Goal: Information Seeking & Learning: Check status

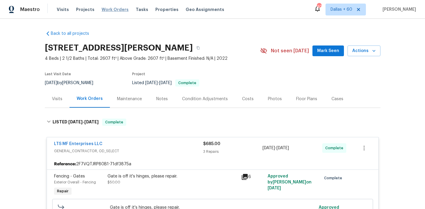
click at [108, 11] on span "Work Orders" at bounding box center [115, 10] width 27 height 6
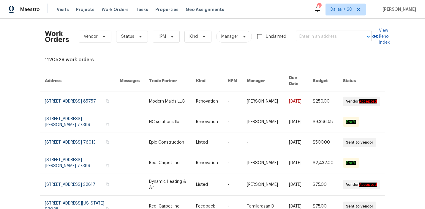
click at [341, 38] on input "text" at bounding box center [325, 36] width 59 height 9
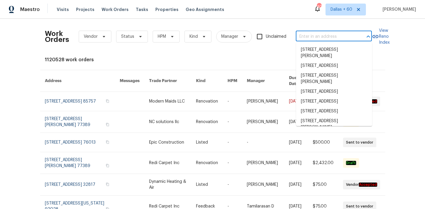
paste input "[STREET_ADDRESS]"
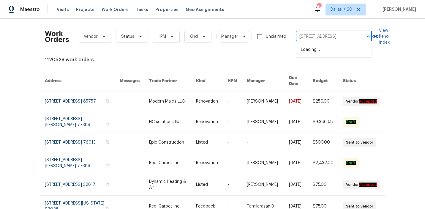
scroll to position [0, 25]
type input "[STREET_ADDRESS]"
click at [339, 51] on li "[STREET_ADDRESS]" at bounding box center [334, 50] width 76 height 10
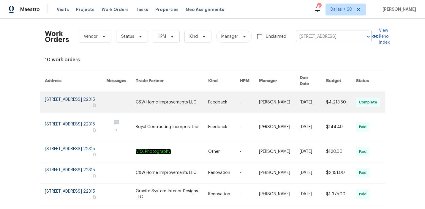
click at [174, 103] on link at bounding box center [172, 102] width 72 height 21
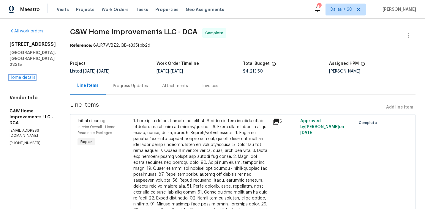
click at [15, 75] on link "Home details" at bounding box center [23, 77] width 26 height 4
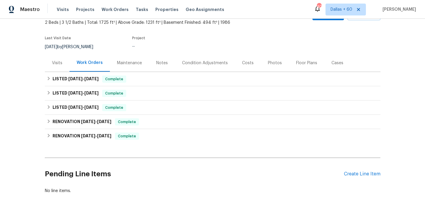
scroll to position [52, 0]
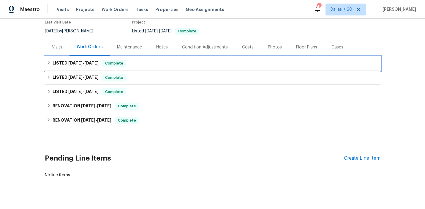
click at [167, 61] on div "LISTED [DATE] - [DATE] Complete" at bounding box center [213, 63] width 332 height 7
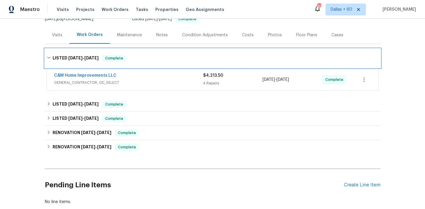
scroll to position [68, 0]
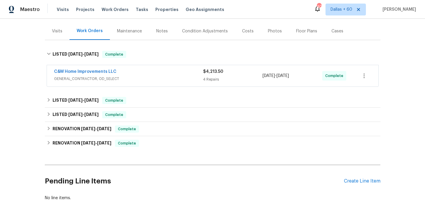
click at [167, 81] on span "GENERAL_CONTRACTOR, OD_SELECT" at bounding box center [128, 79] width 149 height 6
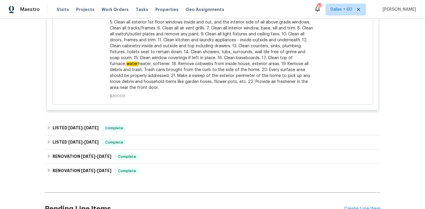
scroll to position [567, 0]
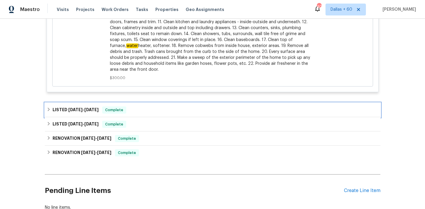
click at [159, 108] on div "LISTED [DATE] - [DATE] Complete" at bounding box center [213, 109] width 332 height 7
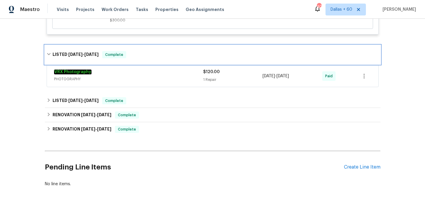
scroll to position [626, 0]
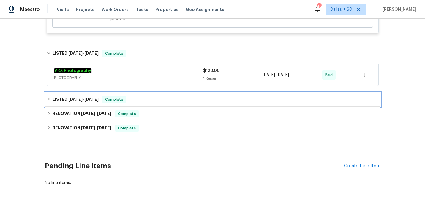
click at [159, 98] on div "LISTED [DATE] - [DATE] Complete" at bounding box center [213, 99] width 332 height 7
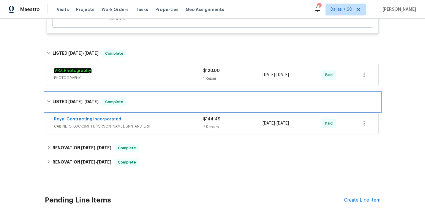
scroll to position [649, 0]
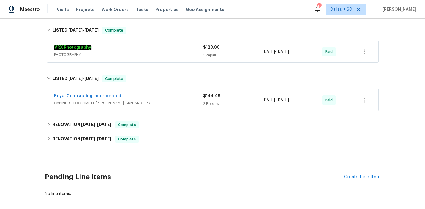
click at [170, 99] on div "Royal Contracting Incorporated" at bounding box center [128, 96] width 149 height 7
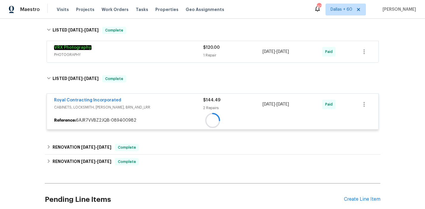
scroll to position [701, 0]
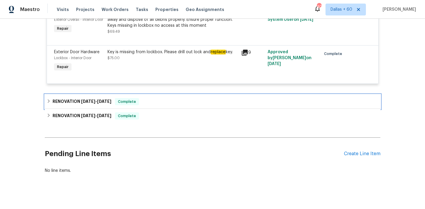
click at [176, 105] on div "RENOVATION [DATE] - [DATE] Complete" at bounding box center [213, 101] width 332 height 7
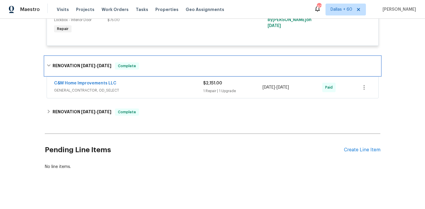
scroll to position [807, 0]
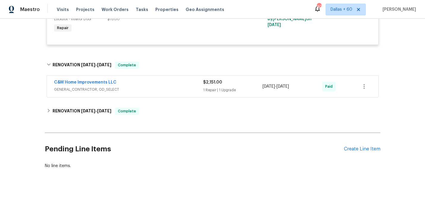
click at [170, 86] on div "C&W Home Improvements LLC" at bounding box center [128, 82] width 149 height 7
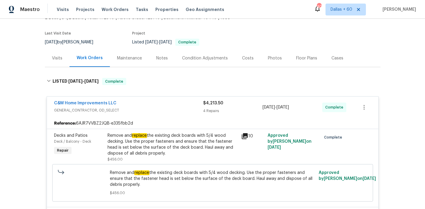
scroll to position [0, 0]
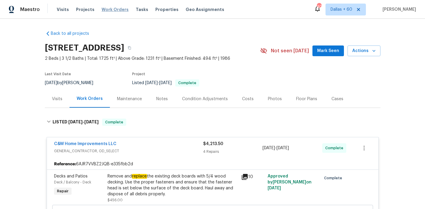
click at [104, 10] on span "Work Orders" at bounding box center [115, 10] width 27 height 6
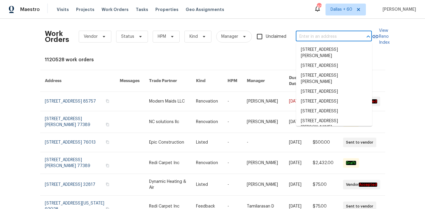
click at [320, 35] on input "text" at bounding box center [325, 36] width 59 height 9
paste input "[STREET_ADDRESS]"
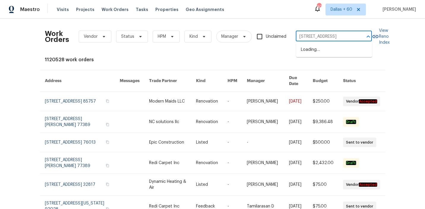
scroll to position [0, 26]
type input "[STREET_ADDRESS]"
click at [323, 49] on li "[STREET_ADDRESS]" at bounding box center [334, 50] width 76 height 10
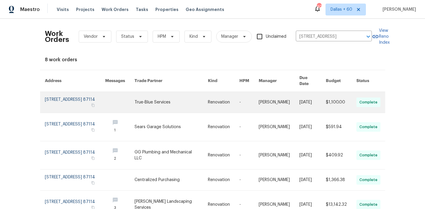
click at [159, 97] on link at bounding box center [171, 102] width 73 height 21
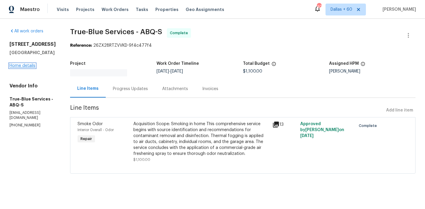
click at [18, 66] on link "Home details" at bounding box center [23, 66] width 26 height 4
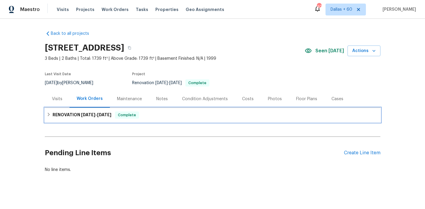
click at [176, 110] on div "RENOVATION [DATE] - [DATE] Complete" at bounding box center [213, 115] width 336 height 14
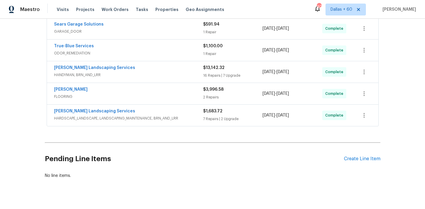
scroll to position [190, 0]
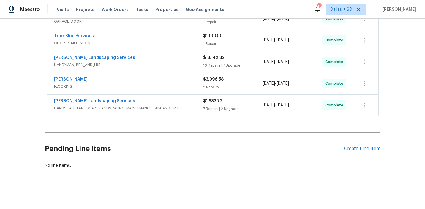
click at [193, 103] on div "[PERSON_NAME] Landscaping Services" at bounding box center [128, 101] width 149 height 7
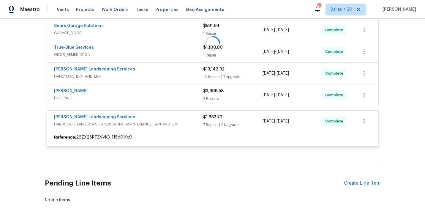
scroll to position [177, 0]
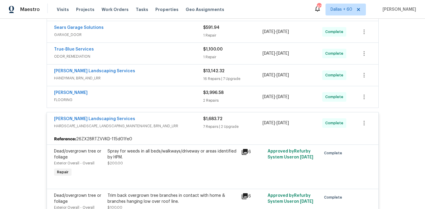
click at [153, 97] on div "[PERSON_NAME]" at bounding box center [128, 93] width 149 height 7
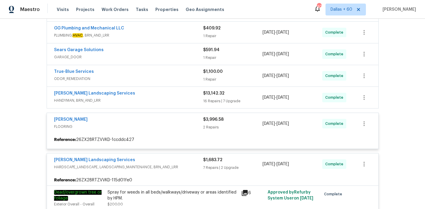
scroll to position [154, 0]
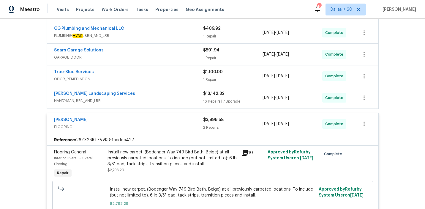
click at [153, 98] on span "HANDYMAN, BRN_AND_LRR" at bounding box center [128, 101] width 149 height 6
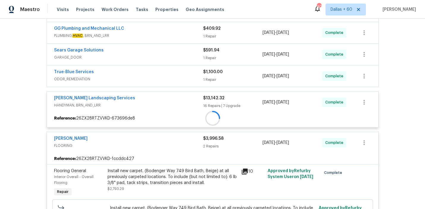
scroll to position [139, 0]
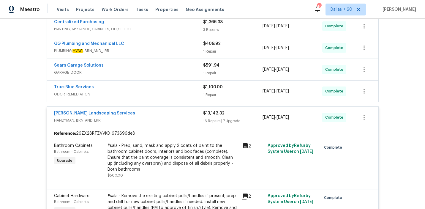
click at [153, 94] on span "ODOR_REMEDIATION" at bounding box center [128, 94] width 149 height 6
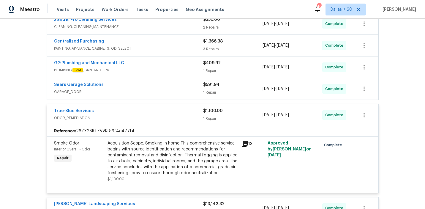
click at [152, 87] on div "Sears Garage Solutions" at bounding box center [128, 85] width 149 height 7
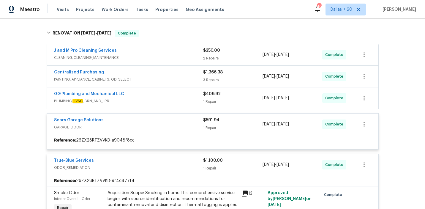
scroll to position [88, 0]
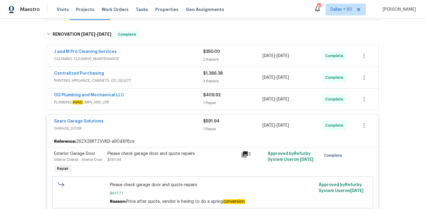
click at [154, 94] on div "GG Plumbing and Mechanical LLC" at bounding box center [128, 95] width 149 height 7
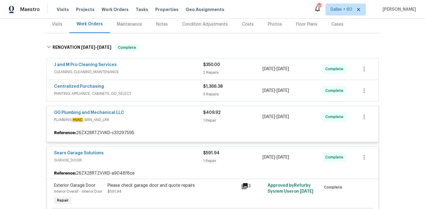
scroll to position [69, 0]
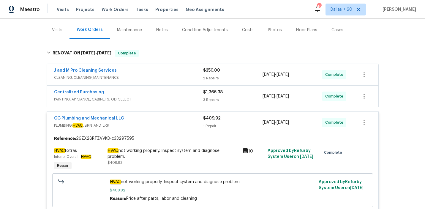
click at [154, 96] on span "PAINTING, APPLIANCE, CABINETS, OD_SELECT" at bounding box center [128, 99] width 149 height 6
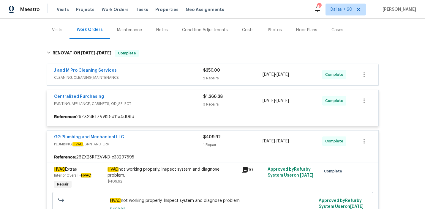
scroll to position [54, 0]
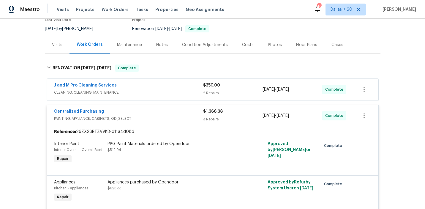
click at [153, 91] on span "CLEANING, CLEANING_MAINTENANCE" at bounding box center [128, 92] width 149 height 6
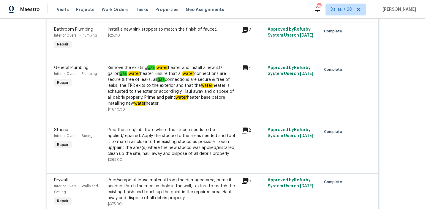
scroll to position [1729, 0]
click at [178, 70] on div "Remove the existing gas water heater and install a new 40 gallon gas water heat…" at bounding box center [172, 85] width 130 height 42
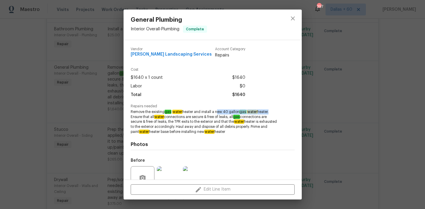
drag, startPoint x: 216, startPoint y: 112, endPoint x: 269, endPoint y: 113, distance: 53.2
click at [269, 113] on span "Remove the existing gas water heater and install a new 40 gallon gas water heat…" at bounding box center [205, 121] width 148 height 25
copy span "new 40 gallon gas water heater"
click at [287, 127] on div "Repairs needed Remove the existing gas water heater and install a new 40 gallon…" at bounding box center [213, 119] width 164 height 30
click at [9, 106] on div "General Plumbing Interior Overall - Plumbing Complete Vendor [PERSON_NAME] Land…" at bounding box center [212, 104] width 425 height 209
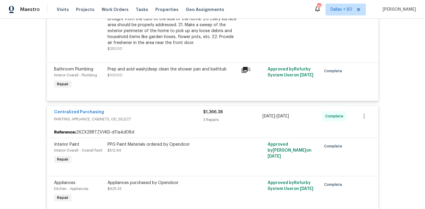
scroll to position [0, 0]
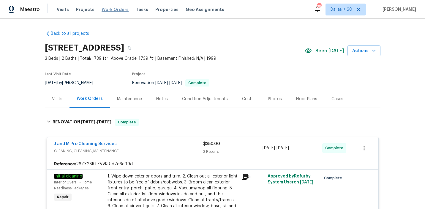
click at [105, 10] on span "Work Orders" at bounding box center [115, 10] width 27 height 6
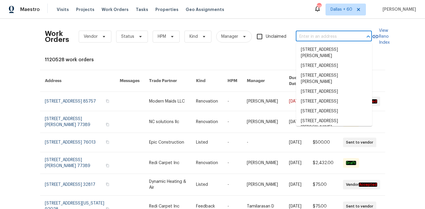
click at [330, 40] on input "text" at bounding box center [325, 36] width 59 height 9
paste input "[STREET_ADDRESS]"
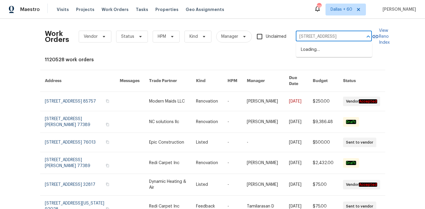
scroll to position [0, 18]
type input "[STREET_ADDRESS]"
click at [333, 50] on li "[STREET_ADDRESS]" at bounding box center [334, 50] width 76 height 10
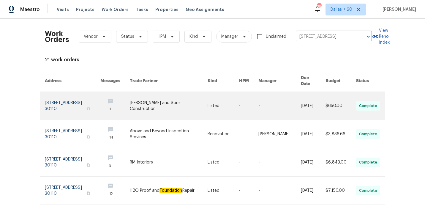
click at [204, 98] on link at bounding box center [169, 106] width 78 height 28
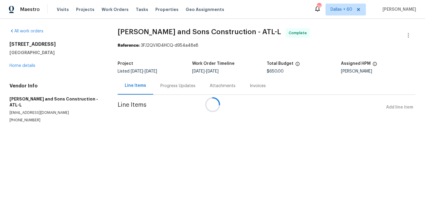
click at [18, 66] on div at bounding box center [212, 104] width 425 height 209
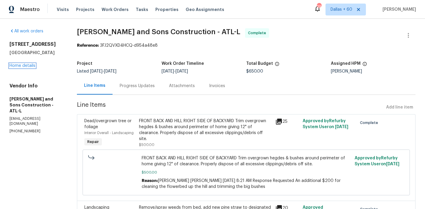
click at [18, 66] on link "Home details" at bounding box center [23, 66] width 26 height 4
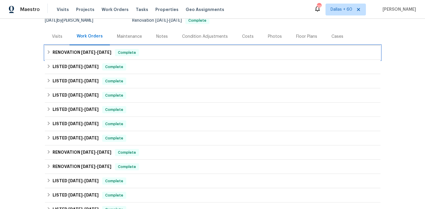
click at [189, 49] on div "RENOVATION [DATE] - [DATE] Complete" at bounding box center [213, 52] width 336 height 14
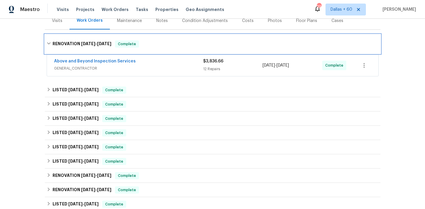
scroll to position [79, 0]
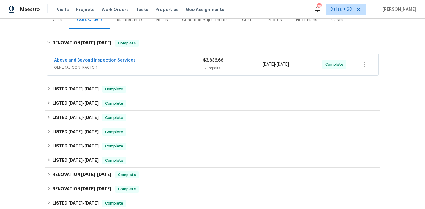
click at [185, 65] on span "GENERAL_CONTRACTOR" at bounding box center [128, 67] width 149 height 6
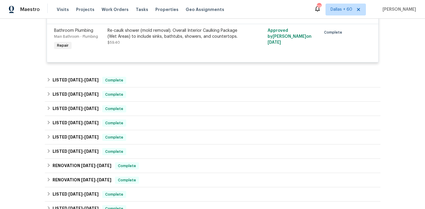
scroll to position [757, 0]
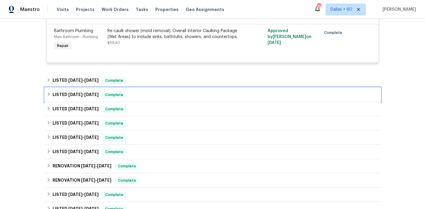
click at [163, 94] on div "LISTED [DATE] - [DATE] Complete" at bounding box center [213, 94] width 332 height 7
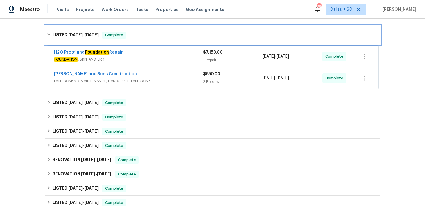
scroll to position [826, 0]
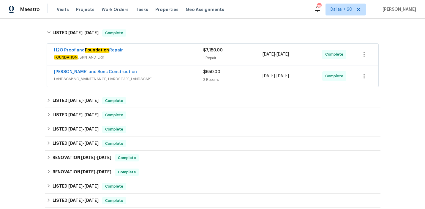
click at [179, 59] on span "FOUNDATION , BRN_AND_LRR" at bounding box center [128, 57] width 149 height 6
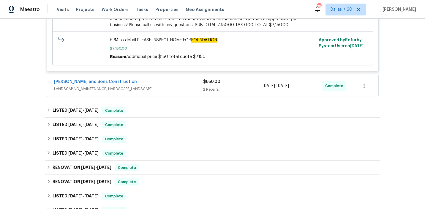
scroll to position [1037, 0]
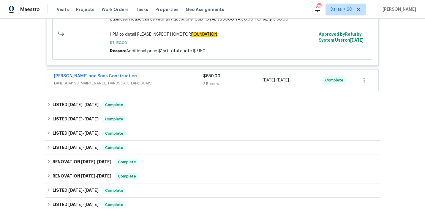
click at [169, 85] on span "LANDSCAPING_MAINTENANCE, HARDSCAPE_LANDSCAPE" at bounding box center [128, 83] width 149 height 6
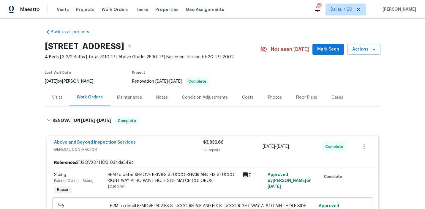
scroll to position [0, 0]
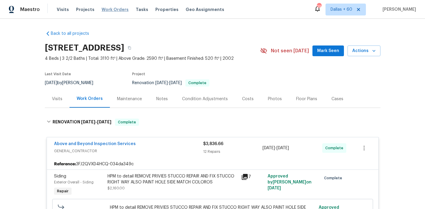
click at [113, 11] on span "Work Orders" at bounding box center [115, 10] width 27 height 6
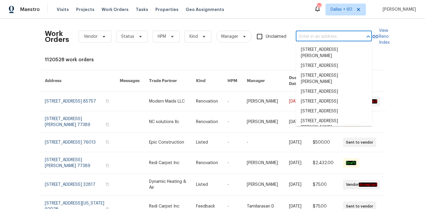
click at [316, 36] on input "text" at bounding box center [325, 36] width 59 height 9
paste input "[STREET_ADDRESS]"
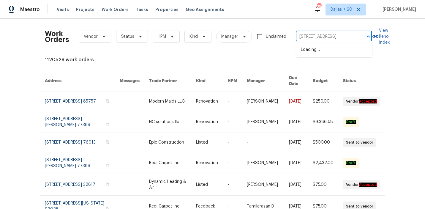
scroll to position [0, 31]
type input "[STREET_ADDRESS]"
click at [319, 49] on li "[STREET_ADDRESS]" at bounding box center [334, 50] width 76 height 10
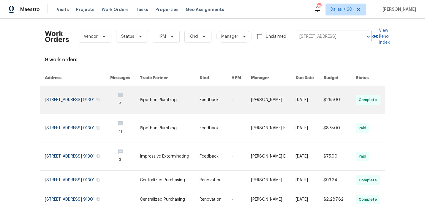
click at [188, 96] on link at bounding box center [169, 100] width 59 height 28
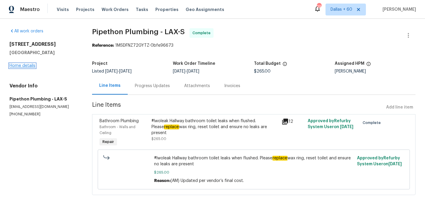
click at [19, 64] on link "Home details" at bounding box center [23, 66] width 26 height 4
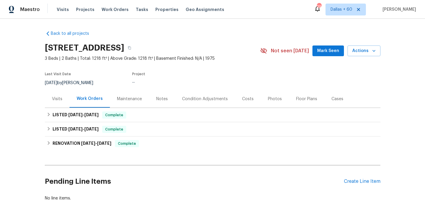
scroll to position [33, 0]
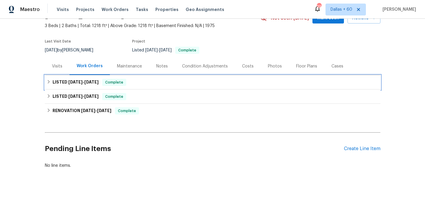
click at [161, 82] on div "LISTED [DATE] - [DATE] Complete" at bounding box center [213, 82] width 332 height 7
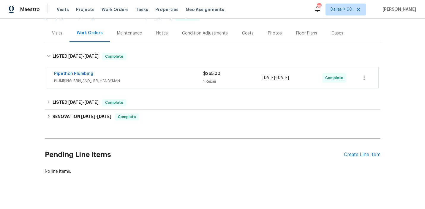
click at [161, 82] on span "PLUMBING, BRN_AND_LRR, HANDYMAN" at bounding box center [128, 81] width 149 height 6
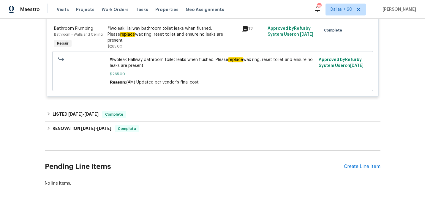
scroll to position [149, 0]
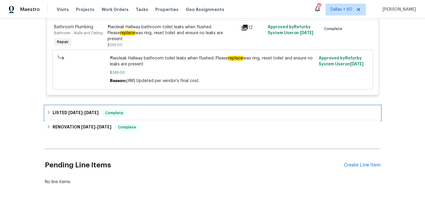
click at [176, 113] on div "LISTED [DATE] - [DATE] Complete" at bounding box center [213, 112] width 332 height 7
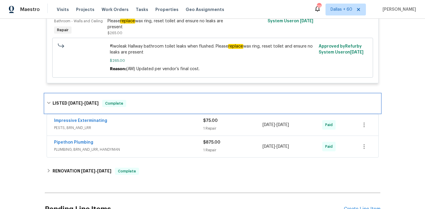
scroll to position [166, 0]
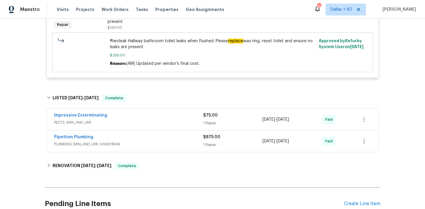
click at [166, 139] on div "Pipethon Plumbing" at bounding box center [128, 137] width 149 height 7
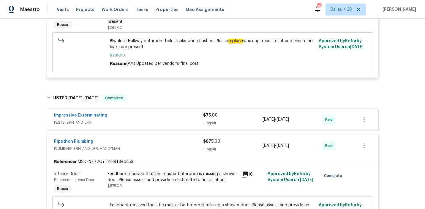
click at [155, 115] on div "Impressive Exterminating" at bounding box center [128, 115] width 149 height 7
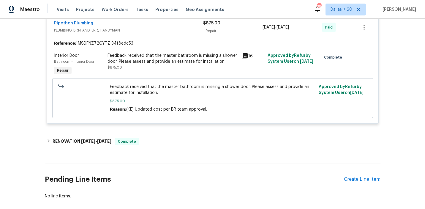
scroll to position [344, 0]
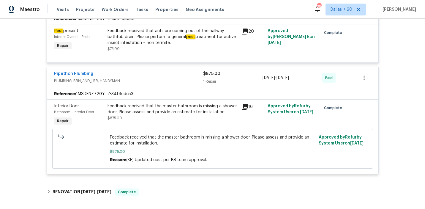
click at [171, 78] on div "Pipethon Plumbing" at bounding box center [128, 74] width 149 height 7
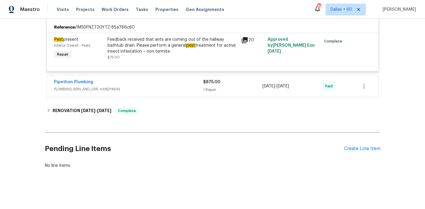
click at [168, 85] on div "Pipethon Plumbing" at bounding box center [128, 82] width 149 height 7
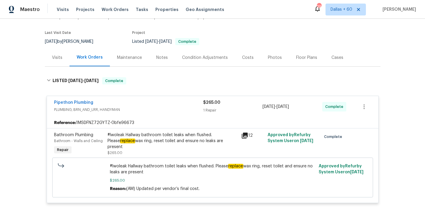
scroll to position [40, 0]
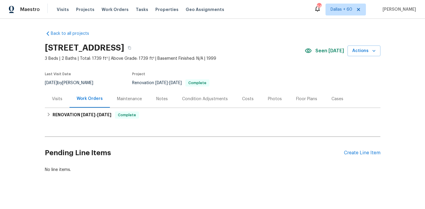
click at [53, 96] on div "Visits" at bounding box center [57, 99] width 10 height 6
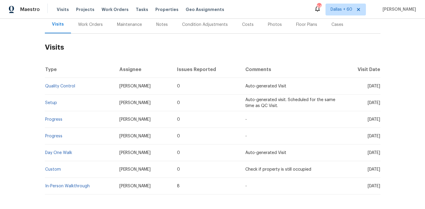
scroll to position [100, 0]
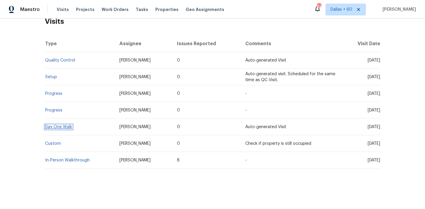
click at [61, 125] on link "Day One Walk" at bounding box center [58, 127] width 27 height 4
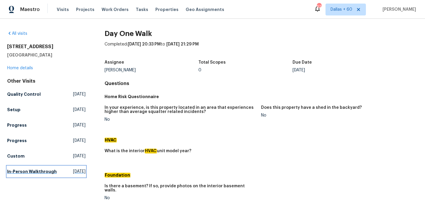
click at [20, 171] on h5 "In-Person Walkthrough" at bounding box center [32, 171] width 50 height 6
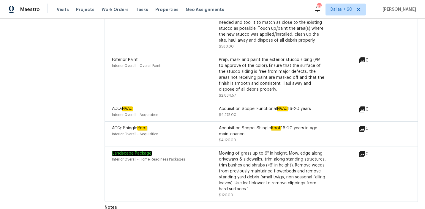
scroll to position [1614, 0]
